Goal: Information Seeking & Learning: Check status

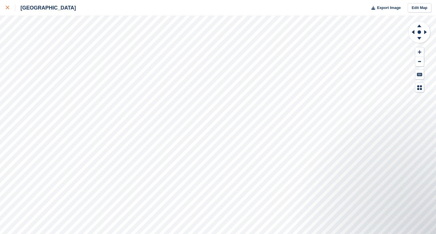
click at [7, 8] on icon at bounding box center [7, 7] width 3 height 3
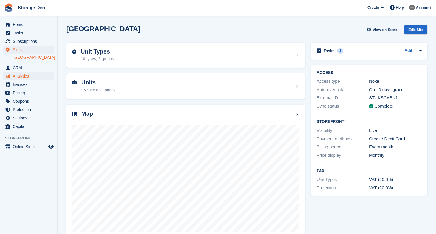
click at [29, 77] on span "Analytics" at bounding box center [30, 76] width 35 height 8
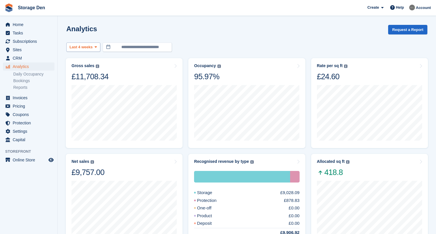
click at [95, 47] on icon at bounding box center [96, 47] width 2 height 4
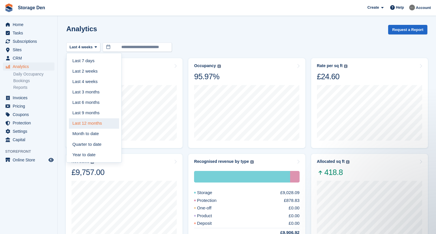
click at [101, 123] on link "Last 12 months" at bounding box center [94, 123] width 50 height 10
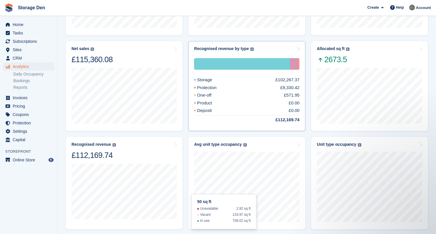
scroll to position [113, 0]
click at [252, 103] on div "Product £0.00" at bounding box center [246, 103] width 105 height 7
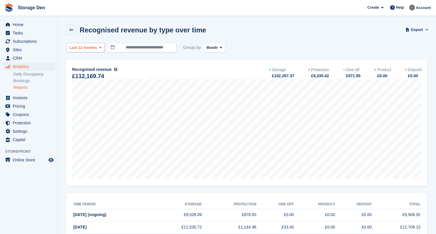
click at [93, 48] on span "Last 12 months" at bounding box center [83, 48] width 27 height 6
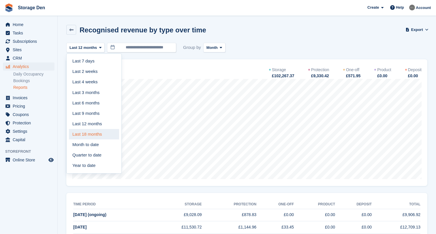
click at [100, 132] on link "Last 18 months" at bounding box center [94, 134] width 50 height 10
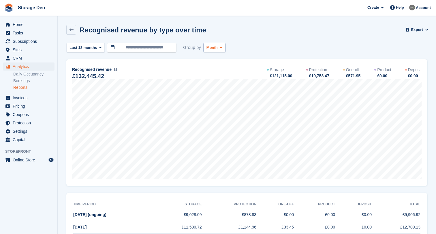
click at [220, 48] on span at bounding box center [221, 47] width 5 height 5
click at [256, 39] on div "Recognised revenue by type over time Export Export recognised revenue by type o…" at bounding box center [246, 33] width 361 height 17
